Goal: Information Seeking & Learning: Learn about a topic

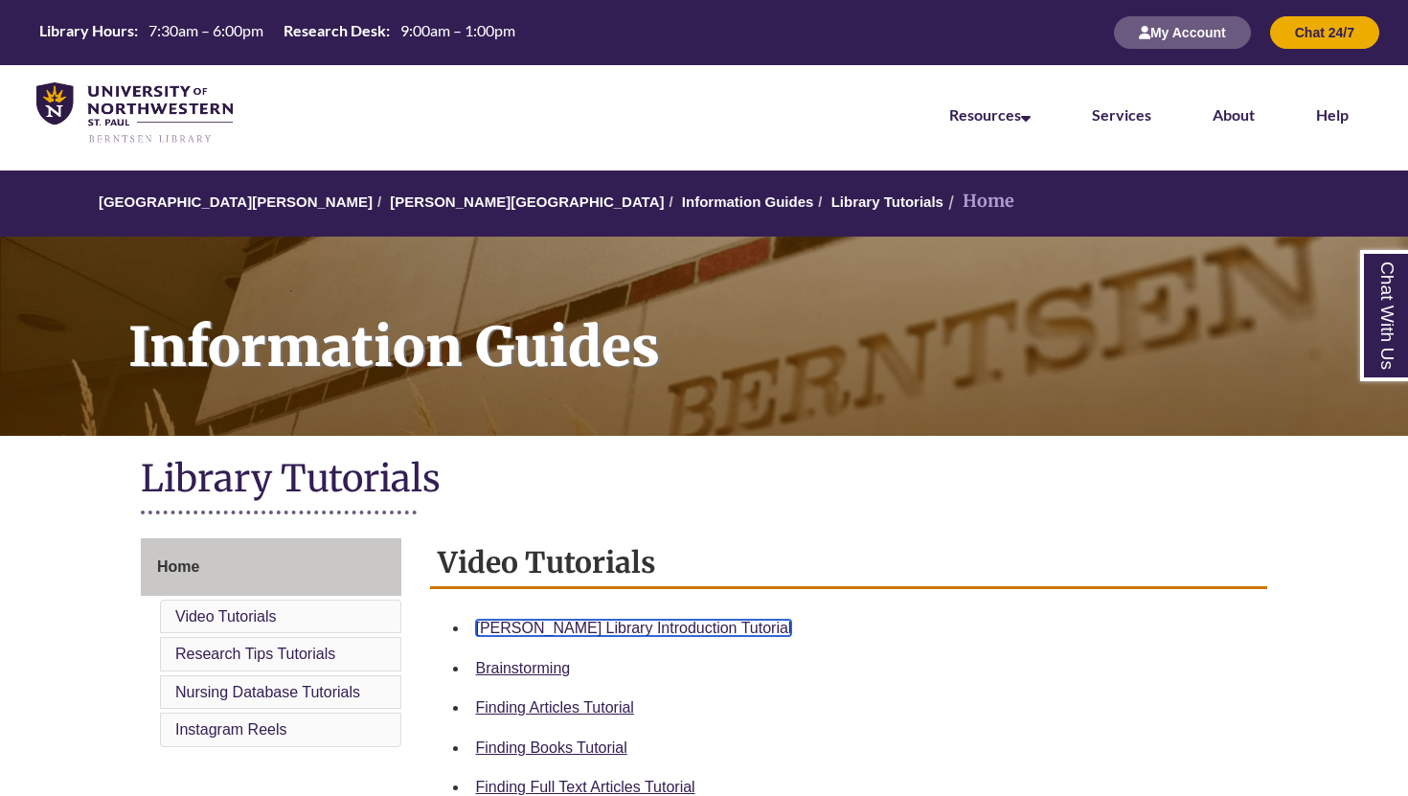
click at [612, 623] on link "Berntsen Library Introduction Tutorial" at bounding box center [634, 628] width 316 height 16
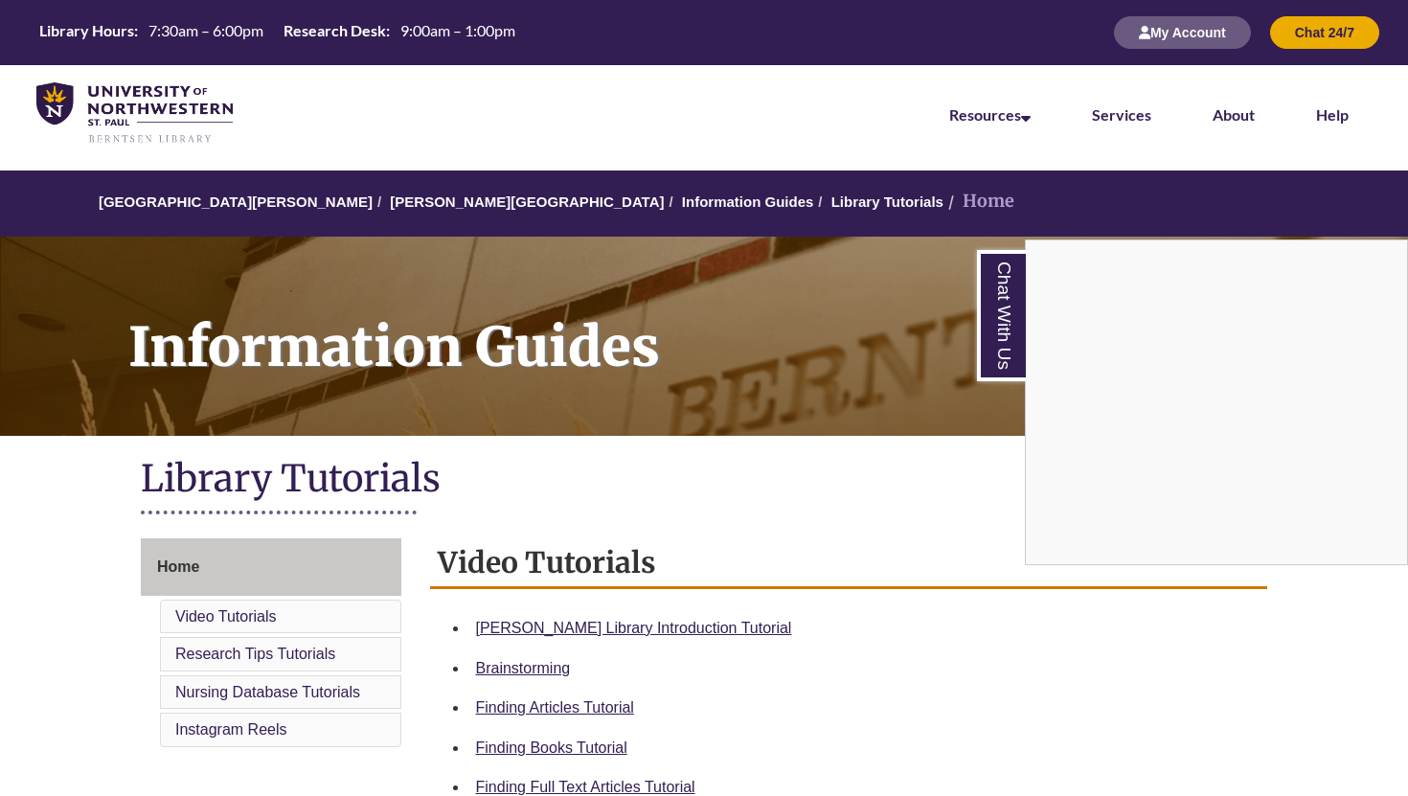
click at [629, 627] on div "Chat With Us" at bounding box center [704, 398] width 1408 height 796
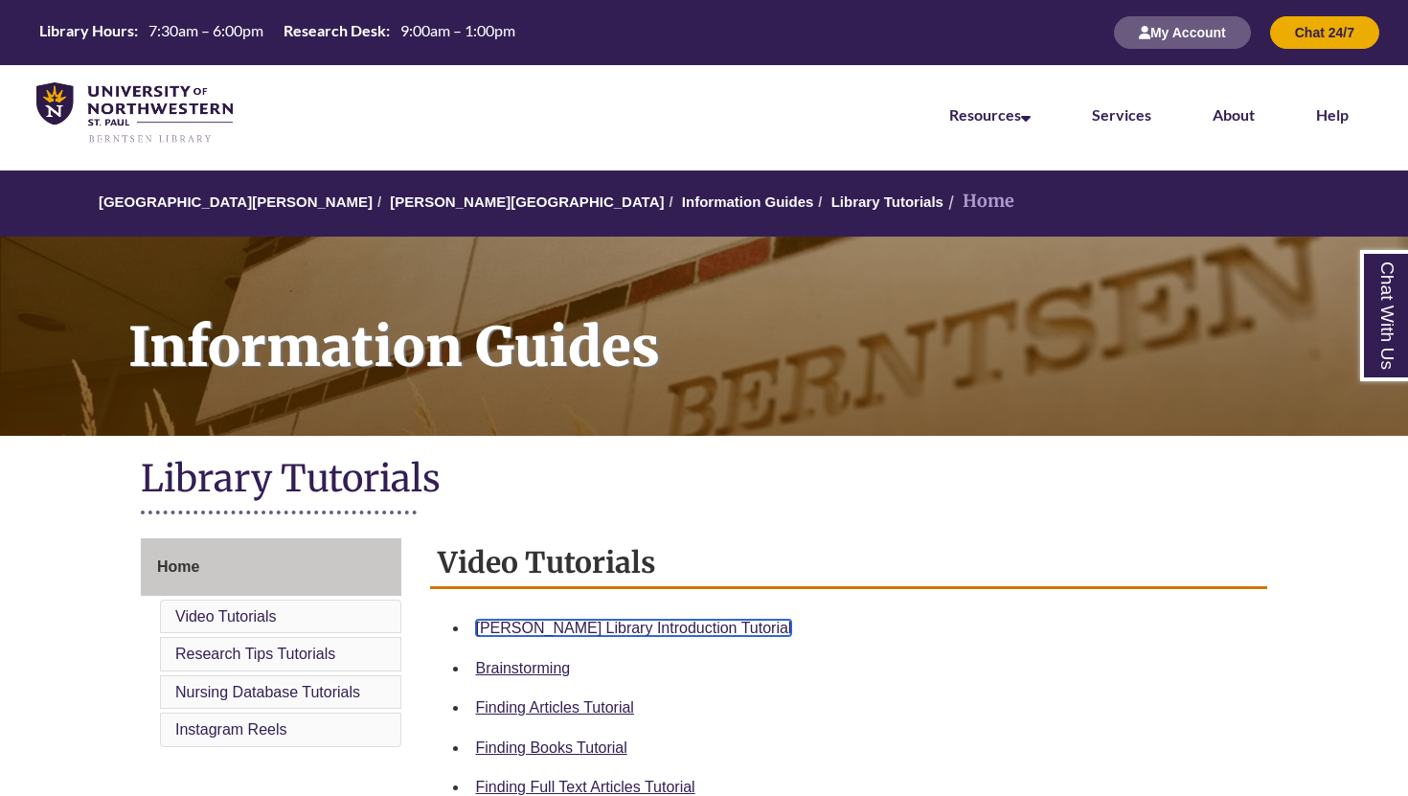
click at [642, 629] on link "Berntsen Library Introduction Tutorial" at bounding box center [634, 628] width 316 height 16
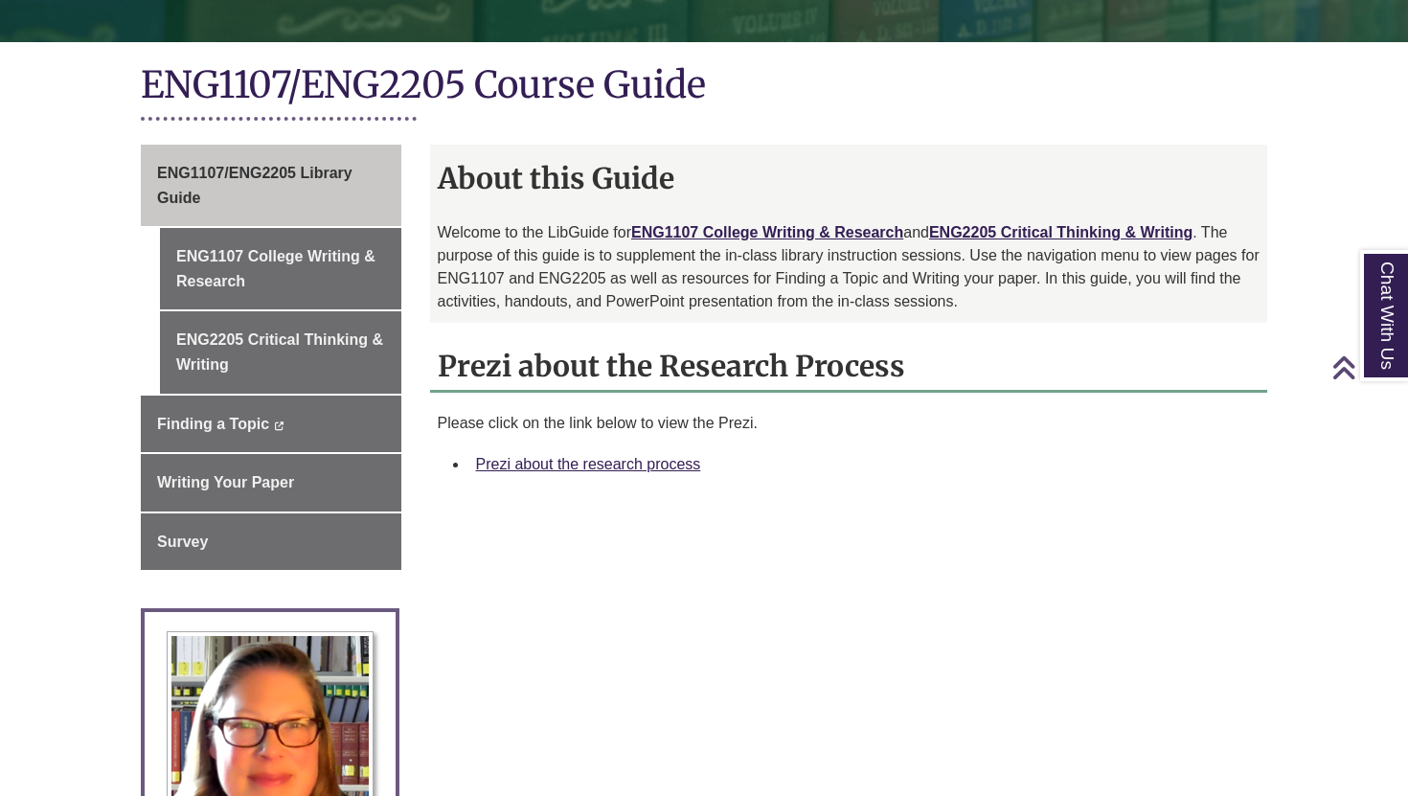
scroll to position [403, 0]
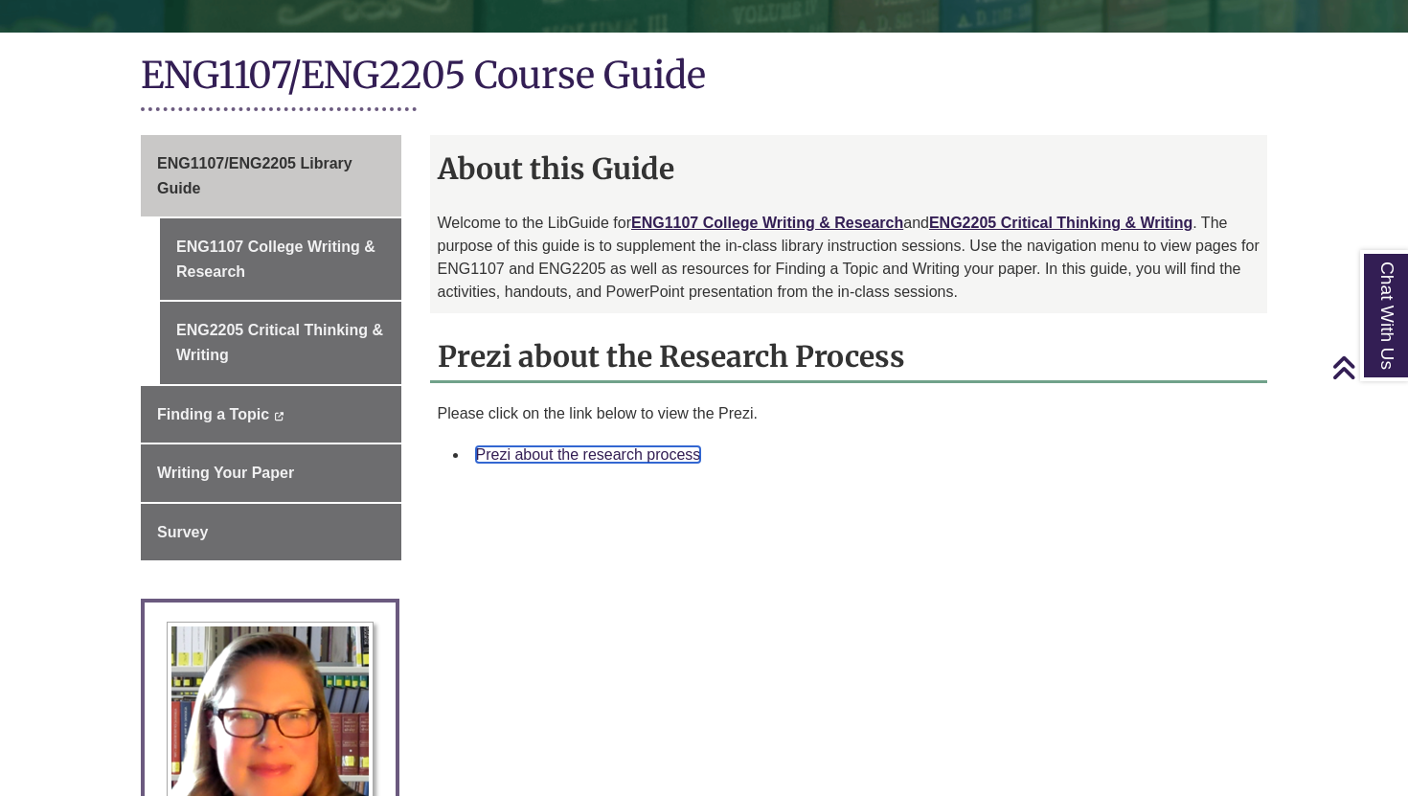
click at [622, 459] on link "Prezi about the research process" at bounding box center [588, 454] width 225 height 16
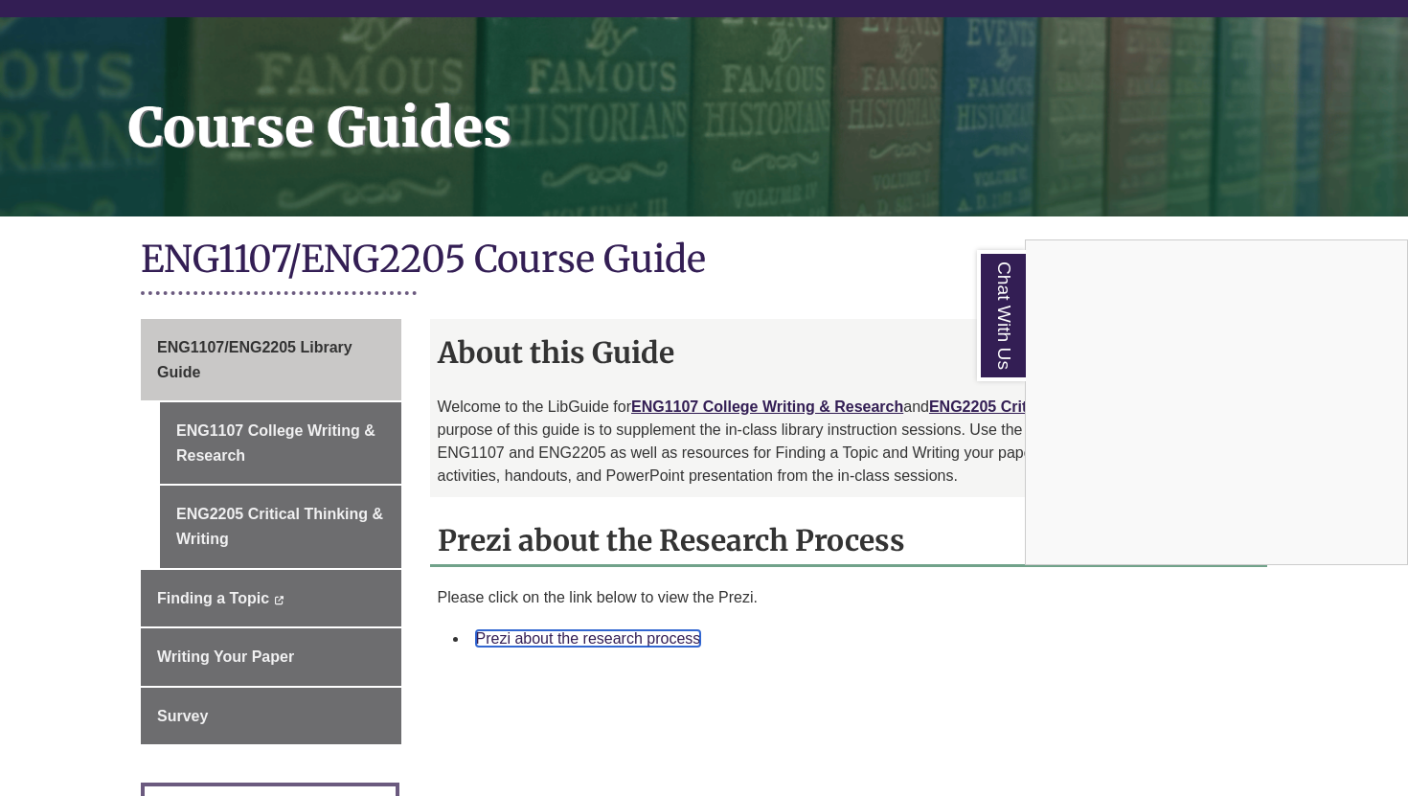
scroll to position [223, 0]
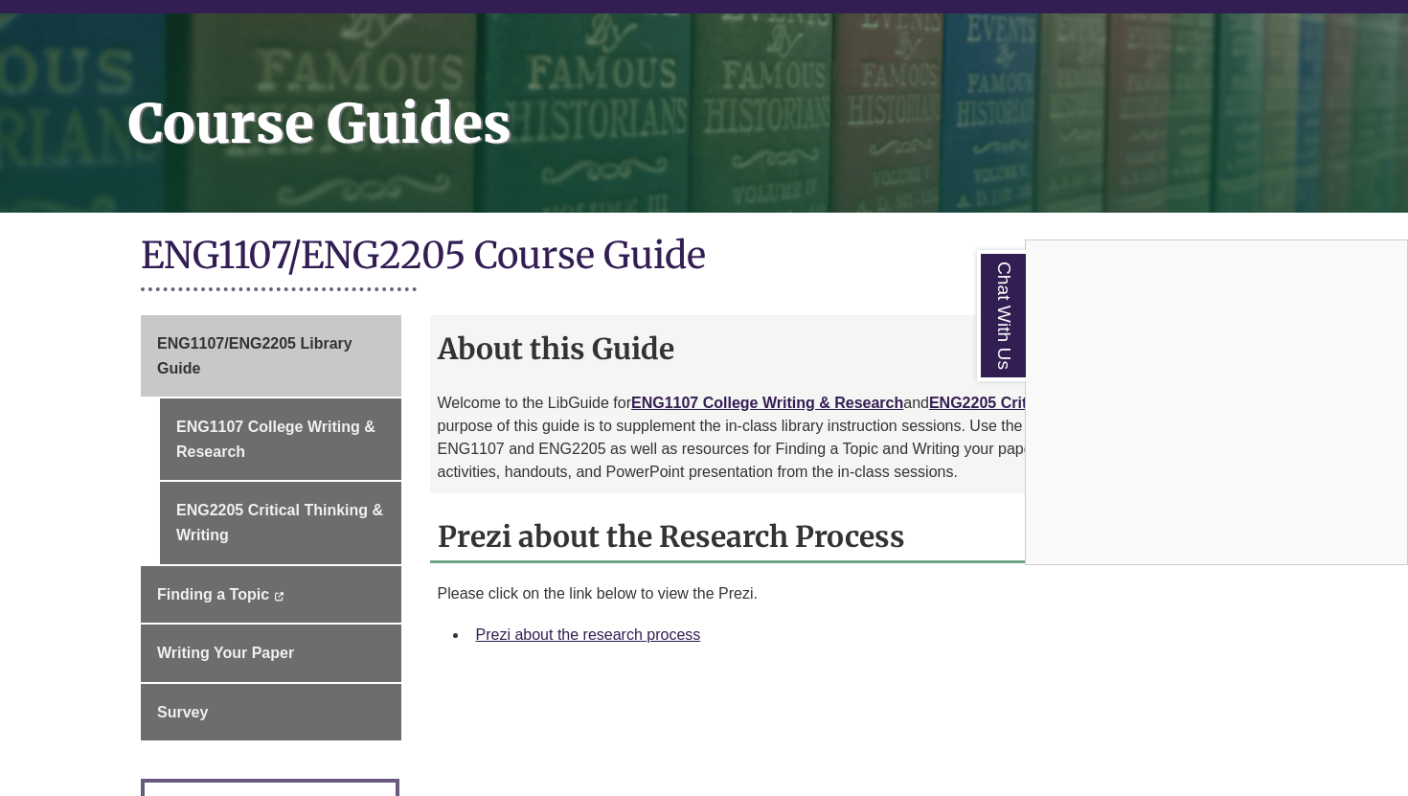
click at [659, 636] on div "Chat With Us" at bounding box center [704, 398] width 1408 height 796
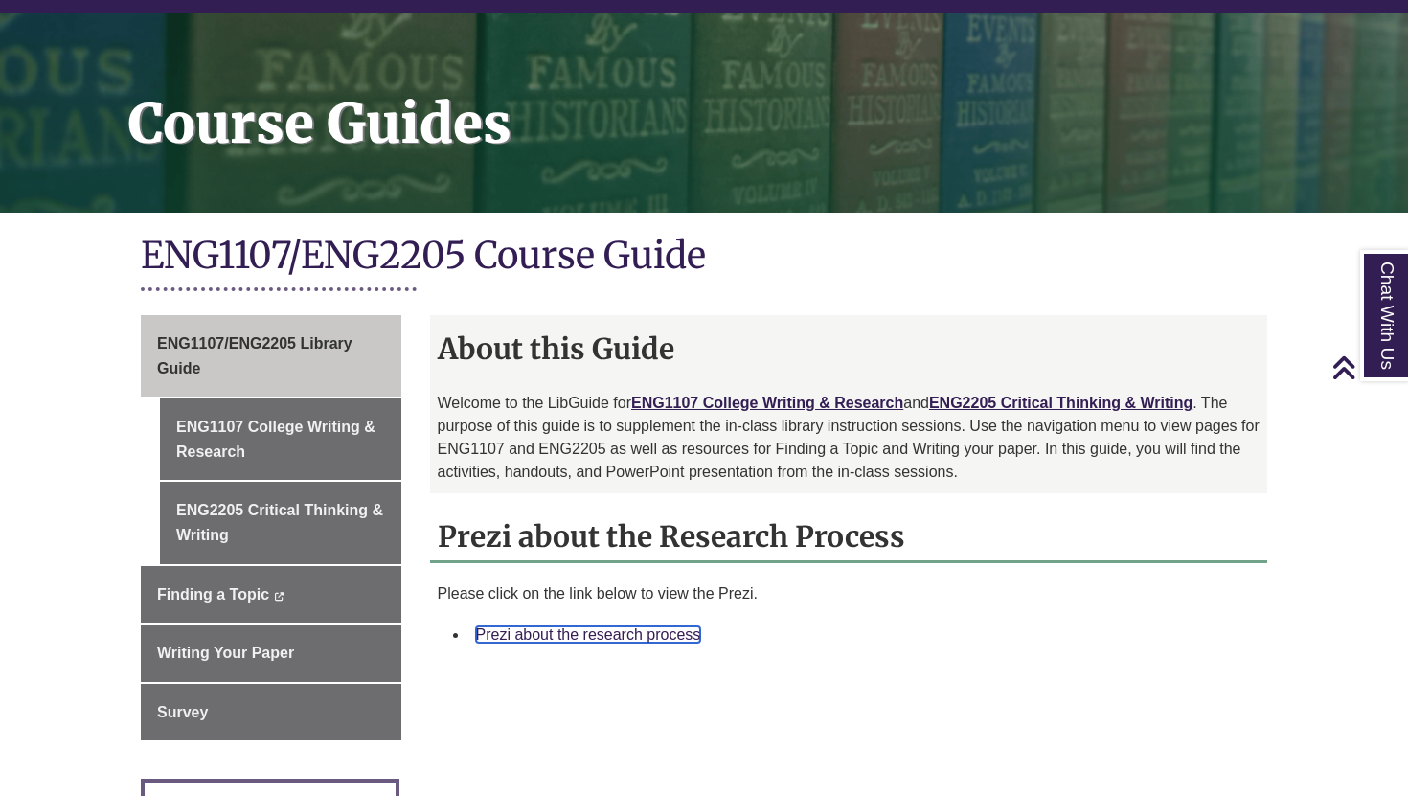
click at [629, 637] on link "Prezi about the research process" at bounding box center [588, 634] width 225 height 16
